Goal: Navigation & Orientation: Go to known website

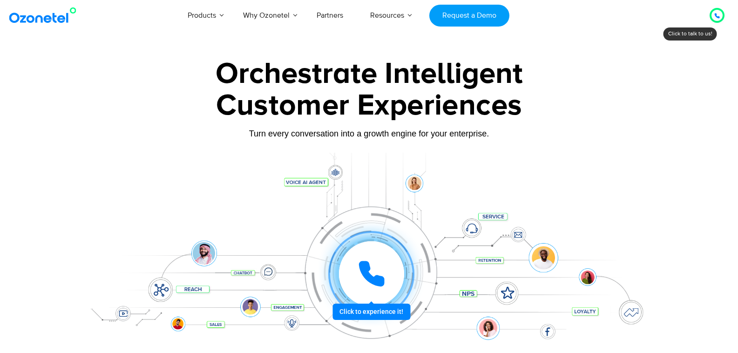
click at [62, 15] on img at bounding box center [44, 15] width 75 height 17
